Goal: Information Seeking & Learning: Learn about a topic

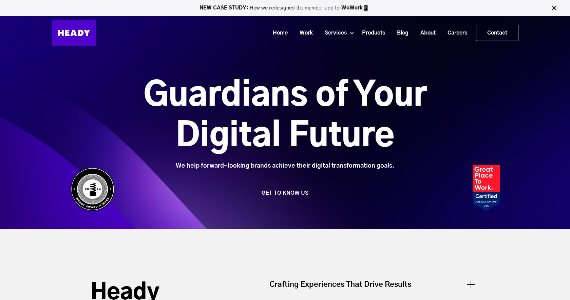
click at [461, 30] on link "Careers" at bounding box center [455, 33] width 32 height 13
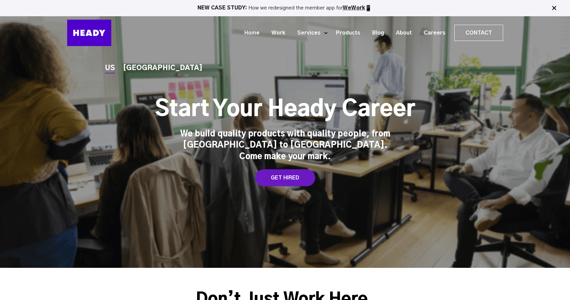
click at [127, 78] on div "US INDIA Start Your Heady Career We build quality products with quality people,…" at bounding box center [285, 134] width 570 height 268
click at [141, 72] on div "[GEOGRAPHIC_DATA]" at bounding box center [162, 68] width 79 height 7
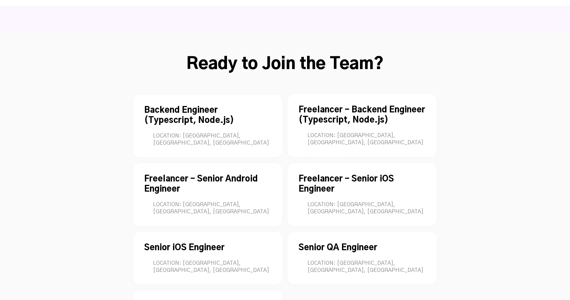
scroll to position [1828, 0]
click at [154, 94] on div "Backend Engineer (Typescript, Node.js) Location: [GEOGRAPHIC_DATA], [GEOGRAPHIC…" at bounding box center [207, 126] width 149 height 64
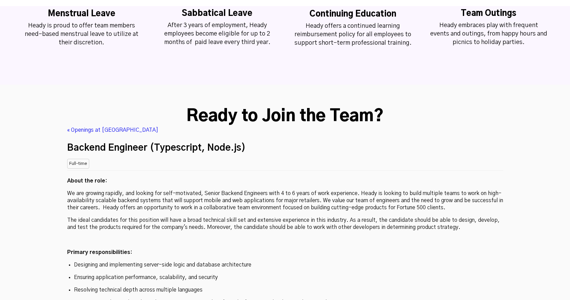
scroll to position [1778, 0]
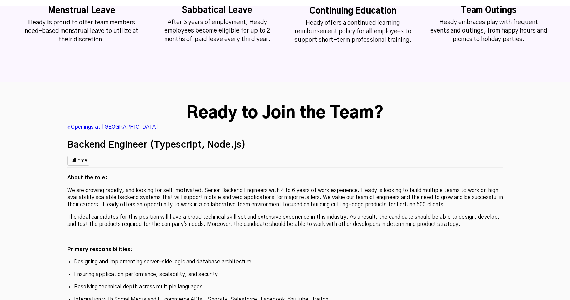
click at [337, 246] on p "Primary responsibilities:" at bounding box center [285, 249] width 436 height 7
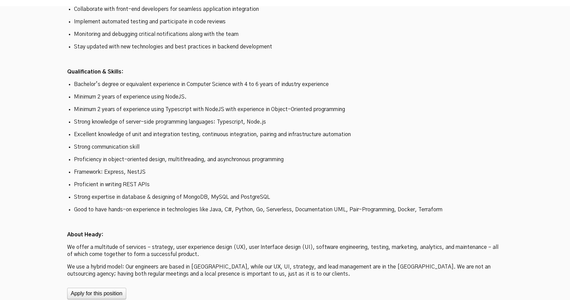
scroll to position [2109, 0]
